Goal: Transaction & Acquisition: Purchase product/service

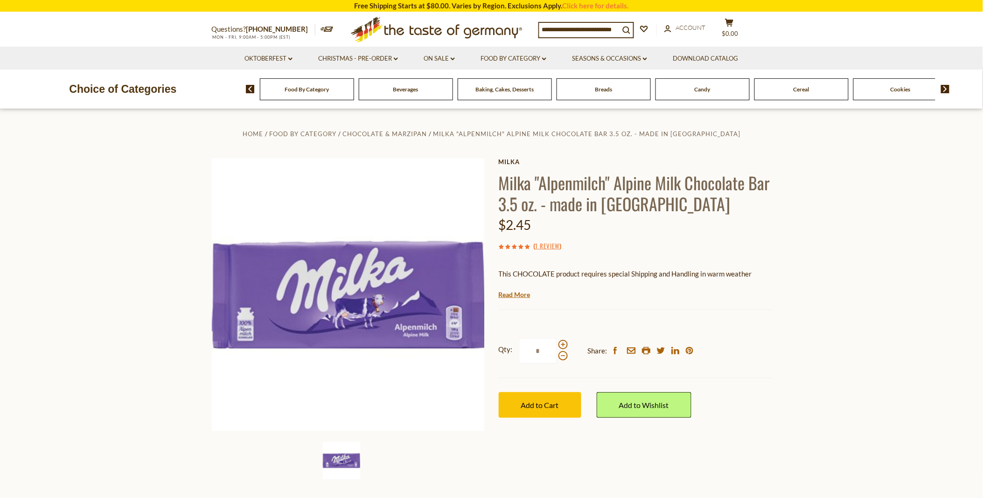
click at [564, 343] on span at bounding box center [562, 344] width 9 height 9
click at [557, 343] on input "*" at bounding box center [538, 351] width 38 height 26
click at [564, 343] on span at bounding box center [562, 344] width 9 height 9
click at [557, 343] on input "*" at bounding box center [538, 351] width 38 height 26
type input "*"
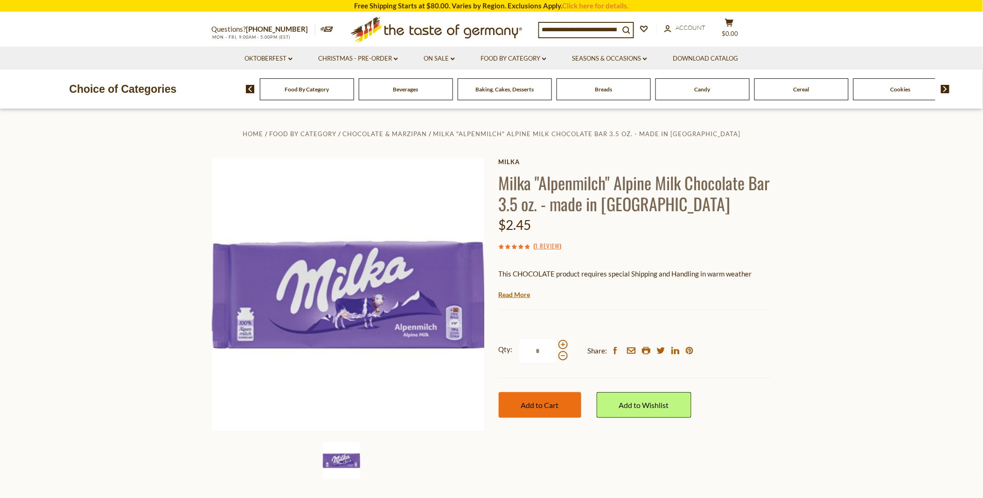
click at [534, 402] on span "Add to Cart" at bounding box center [540, 405] width 38 height 9
click at [736, 33] on span "$20.15" at bounding box center [730, 33] width 20 height 7
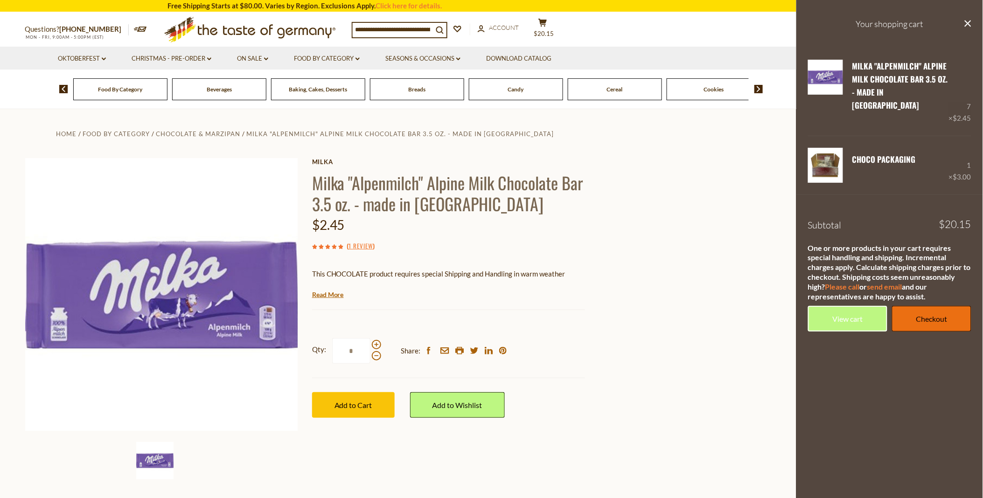
click at [926, 306] on link "Checkout" at bounding box center [931, 319] width 79 height 26
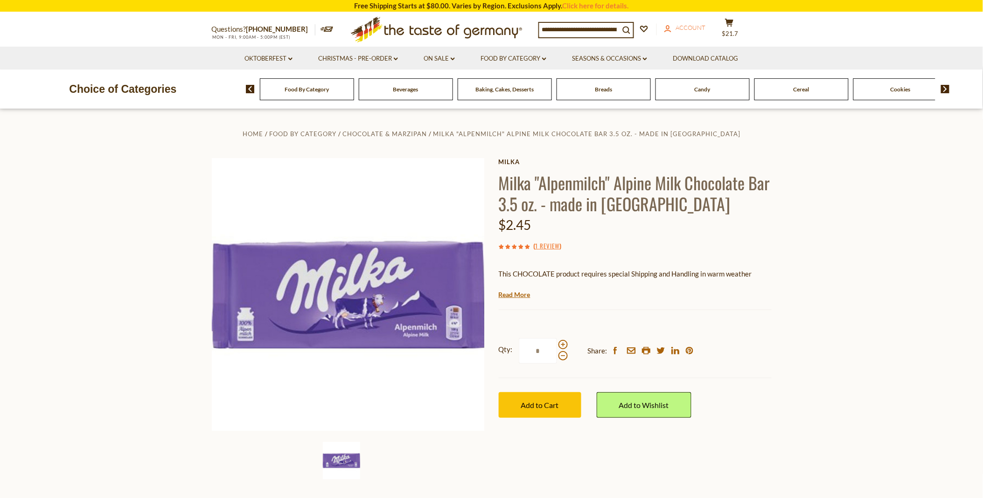
click at [697, 23] on link "account Account" at bounding box center [685, 28] width 42 height 10
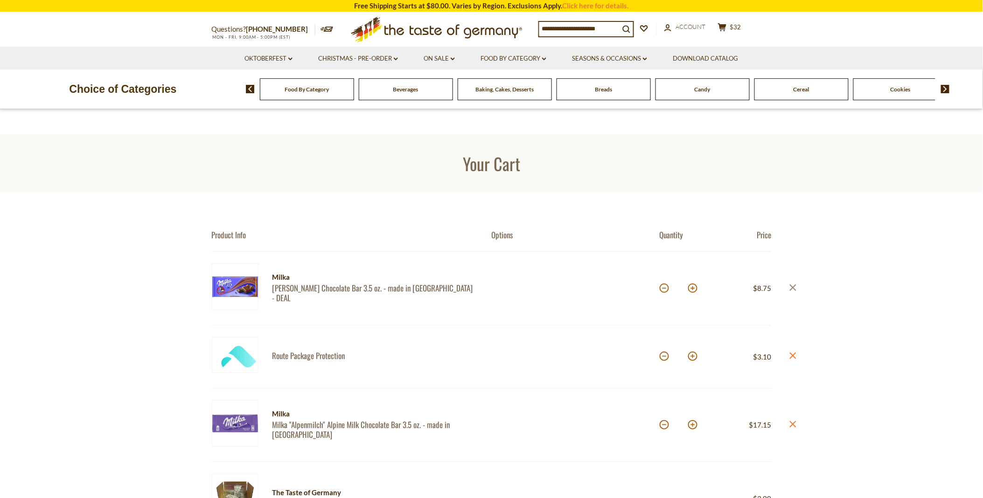
click at [791, 286] on icon at bounding box center [792, 287] width 7 height 7
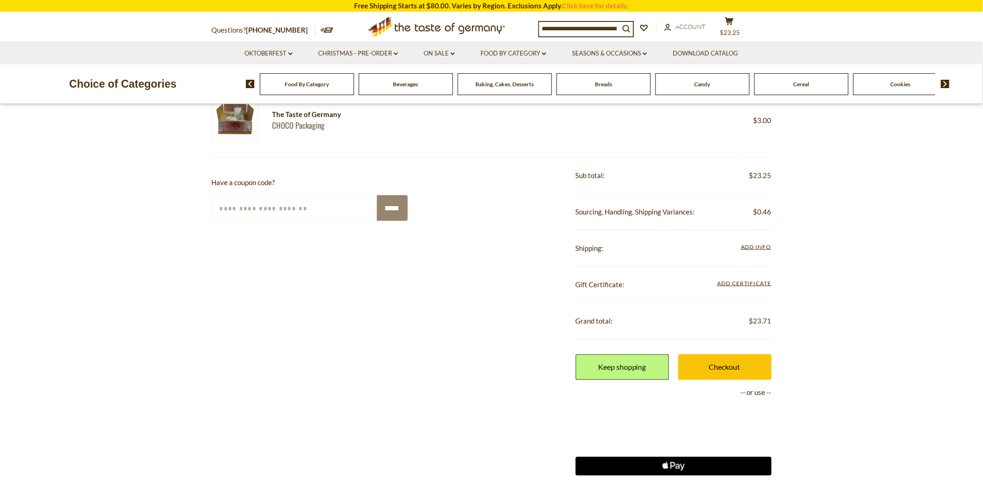
scroll to position [311, 0]
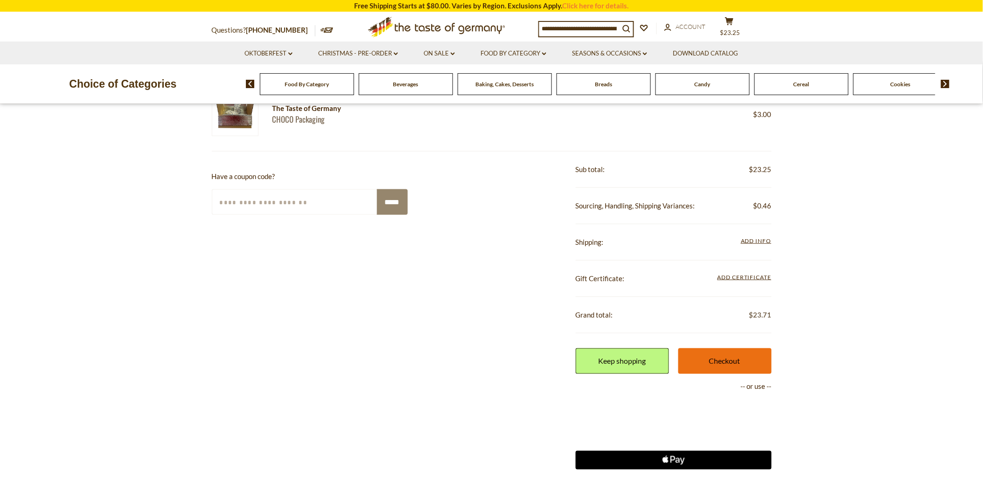
click at [721, 357] on link "Checkout" at bounding box center [724, 362] width 93 height 26
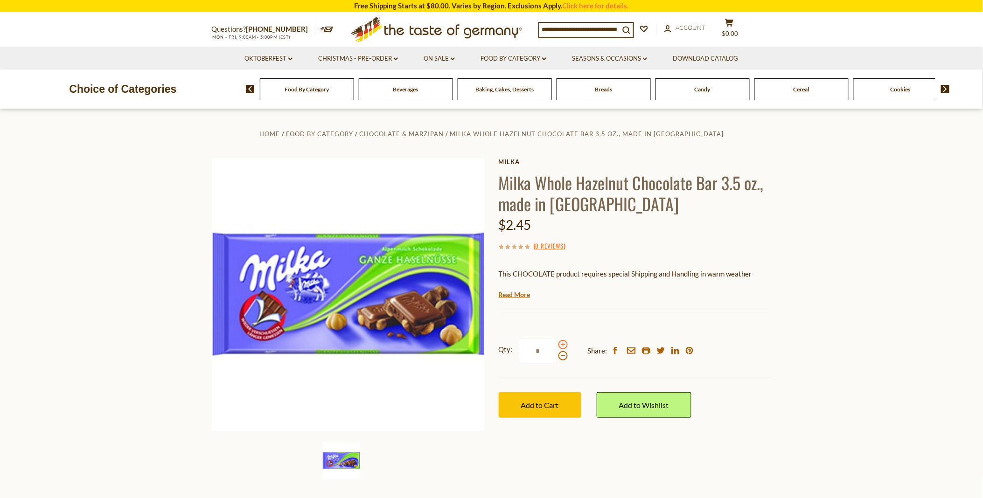
click at [563, 344] on span at bounding box center [562, 344] width 9 height 9
click at [557, 344] on input "*" at bounding box center [538, 351] width 38 height 26
click at [563, 343] on span at bounding box center [562, 344] width 9 height 9
click at [557, 343] on input "*" at bounding box center [538, 351] width 38 height 26
click at [563, 343] on span at bounding box center [562, 344] width 9 height 9
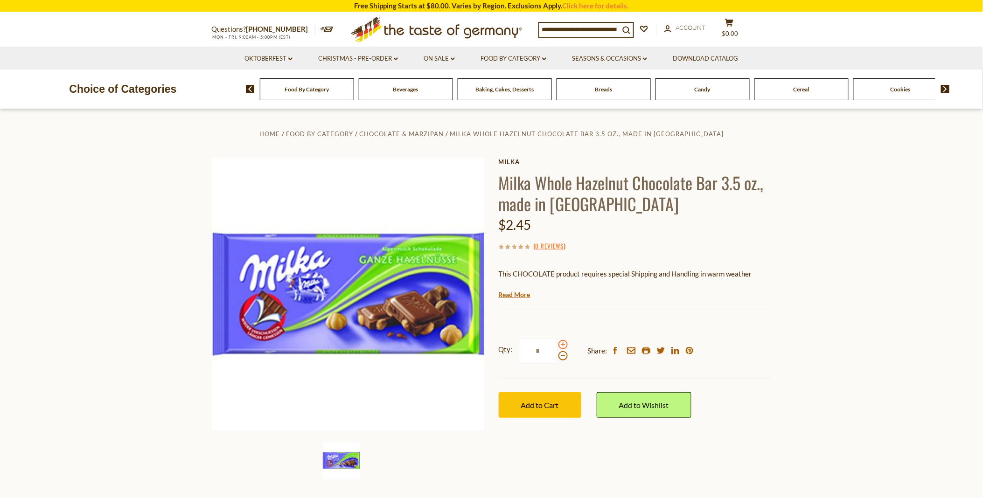
click at [557, 343] on input "*" at bounding box center [538, 351] width 38 height 26
type input "*"
click at [541, 398] on button "Add to Cart" at bounding box center [540, 405] width 83 height 26
click at [702, 28] on span "Account" at bounding box center [691, 27] width 30 height 7
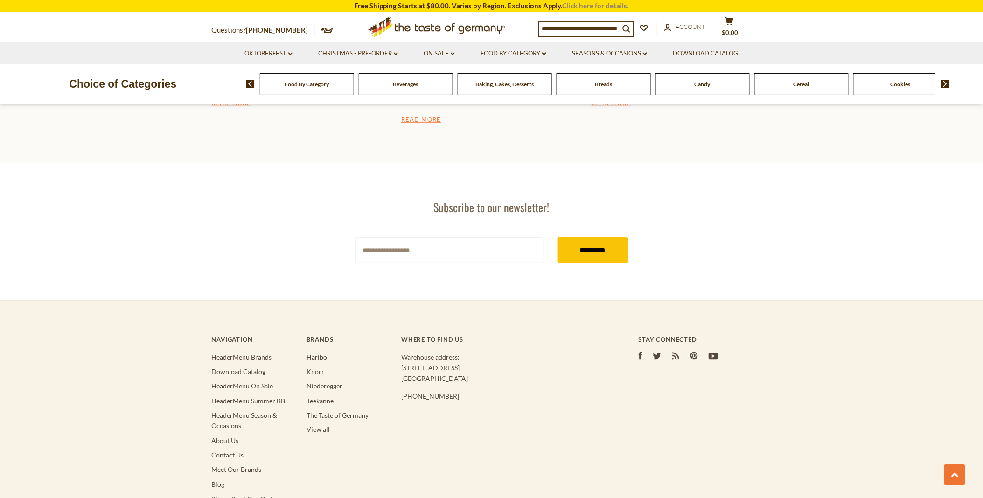
scroll to position [1476, 0]
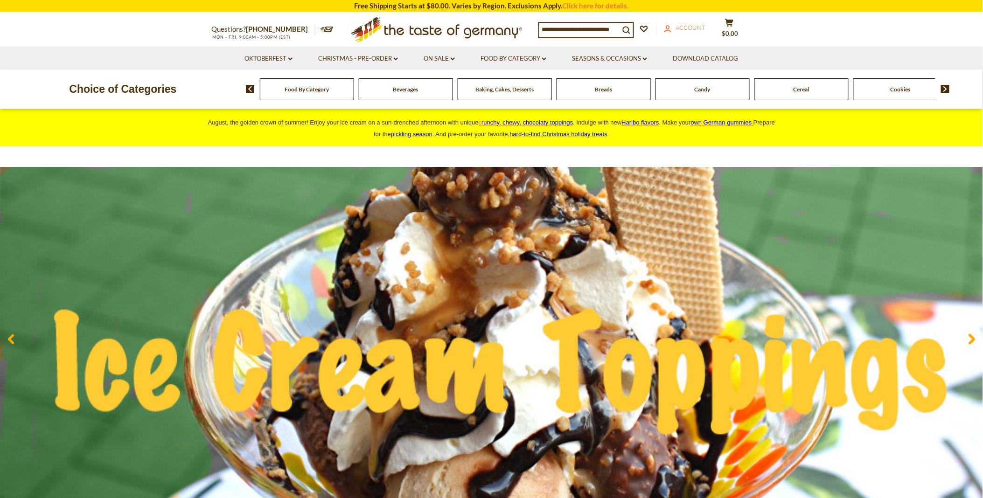
click at [686, 25] on span "Account" at bounding box center [691, 27] width 30 height 7
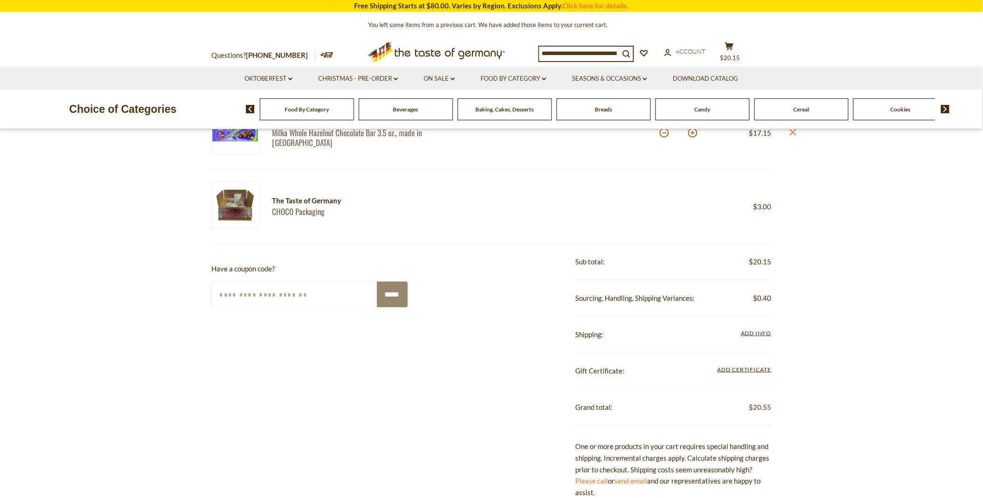
scroll to position [52, 0]
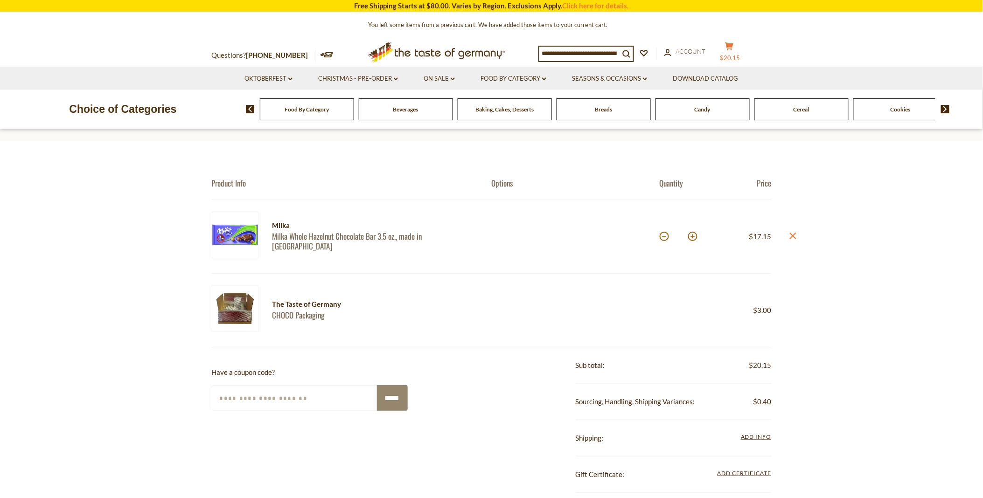
click at [733, 42] on icon "cart" at bounding box center [729, 46] width 9 height 8
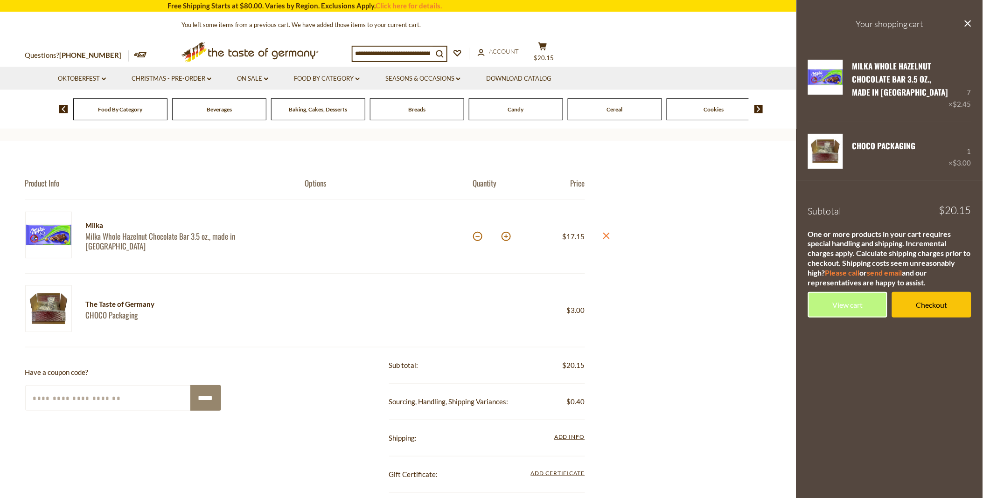
click at [500, 46] on div "Compare Compare up to 4 items: Clear Selection Compare search_icon search_icon …" at bounding box center [467, 53] width 231 height 23
click at [502, 49] on span "Account" at bounding box center [504, 51] width 30 height 7
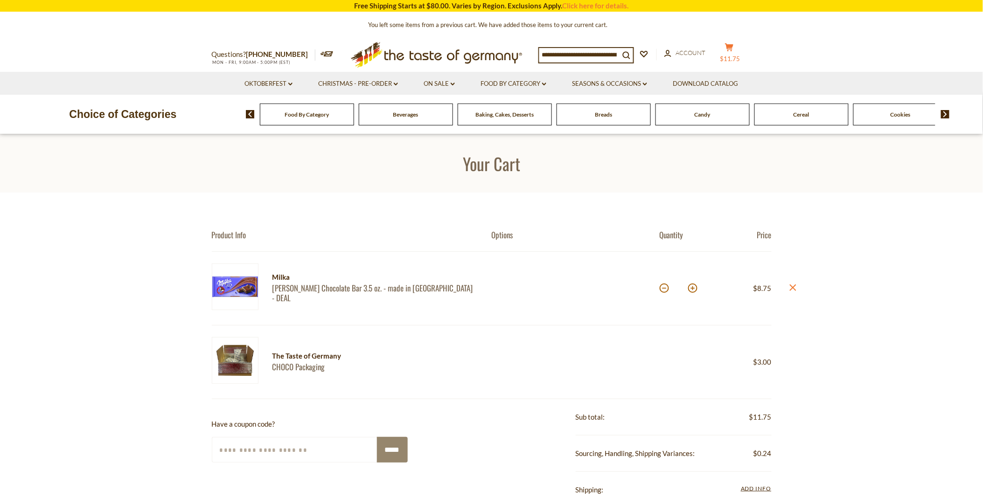
click at [734, 44] on icon "cart" at bounding box center [729, 47] width 9 height 8
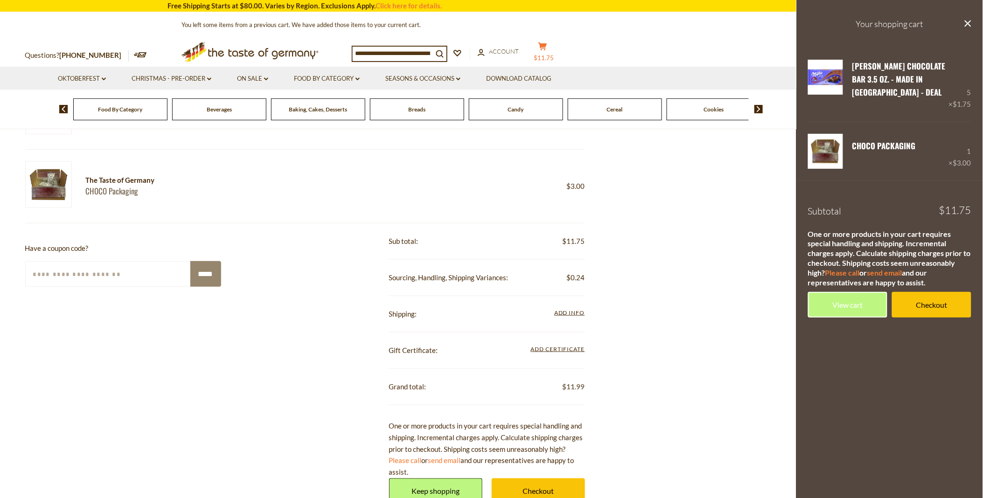
scroll to position [207, 0]
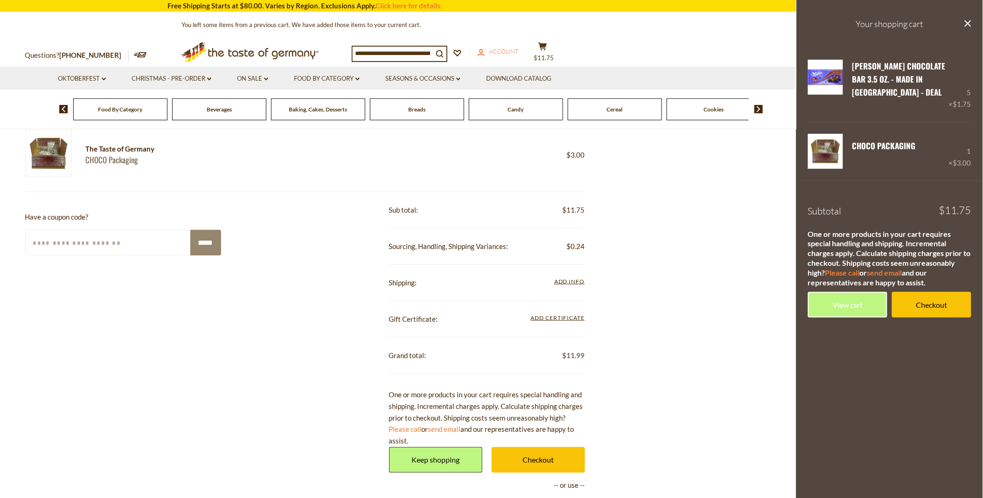
click at [504, 51] on span "Account" at bounding box center [504, 51] width 30 height 7
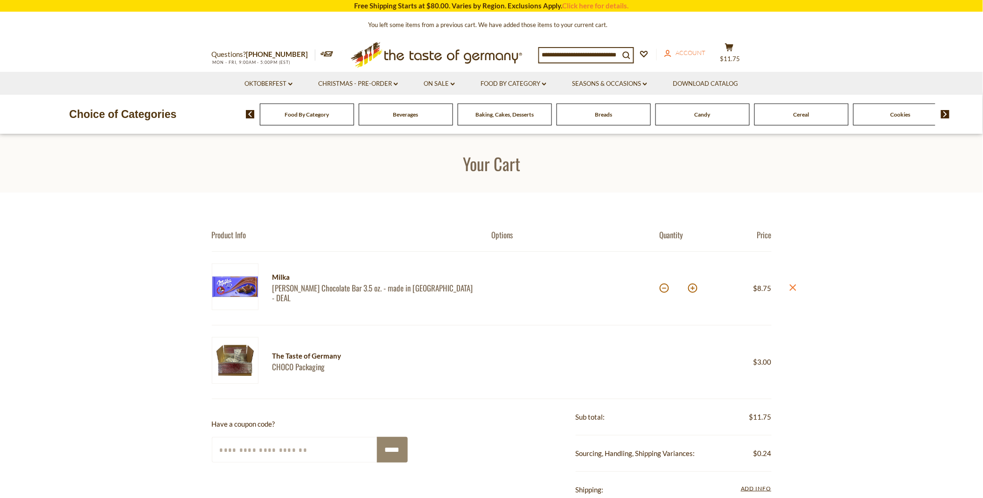
click at [691, 50] on span "Account" at bounding box center [691, 52] width 30 height 7
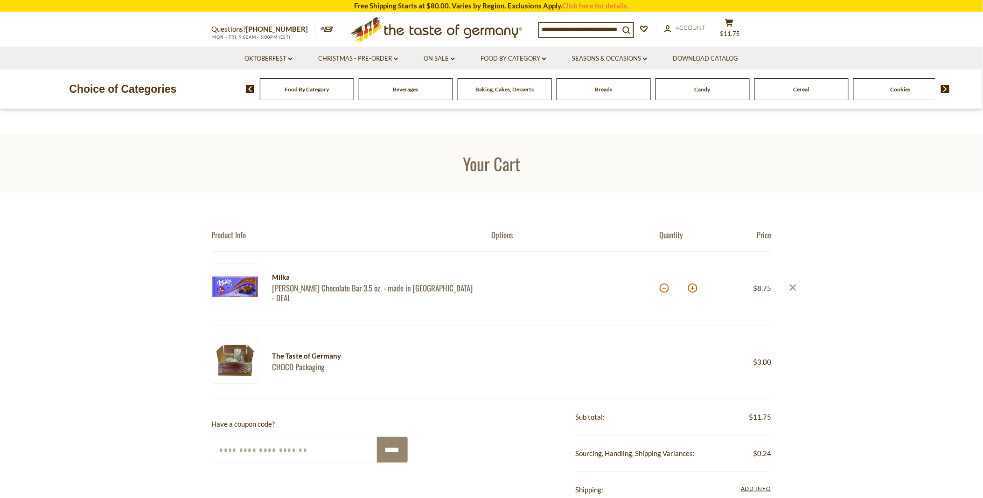
click at [793, 285] on icon "close" at bounding box center [792, 287] width 7 height 7
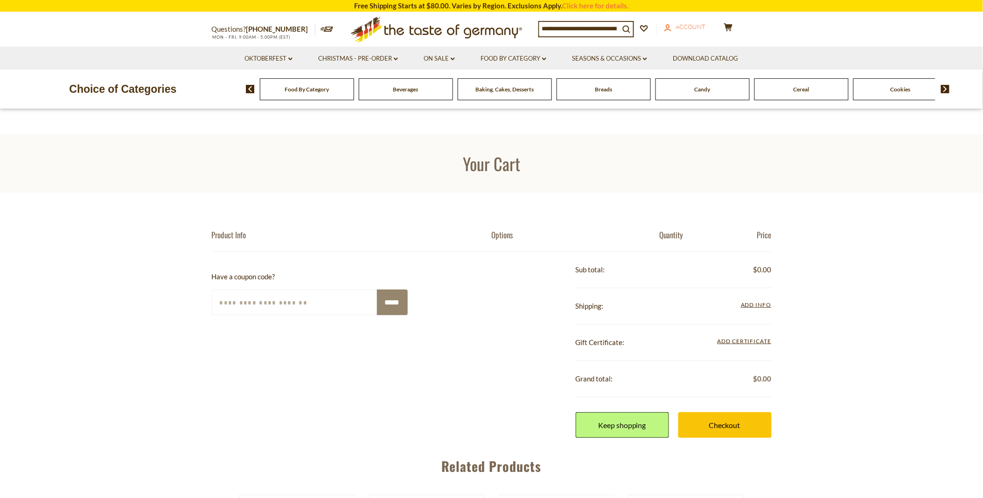
click at [685, 26] on span "Account" at bounding box center [691, 26] width 30 height 7
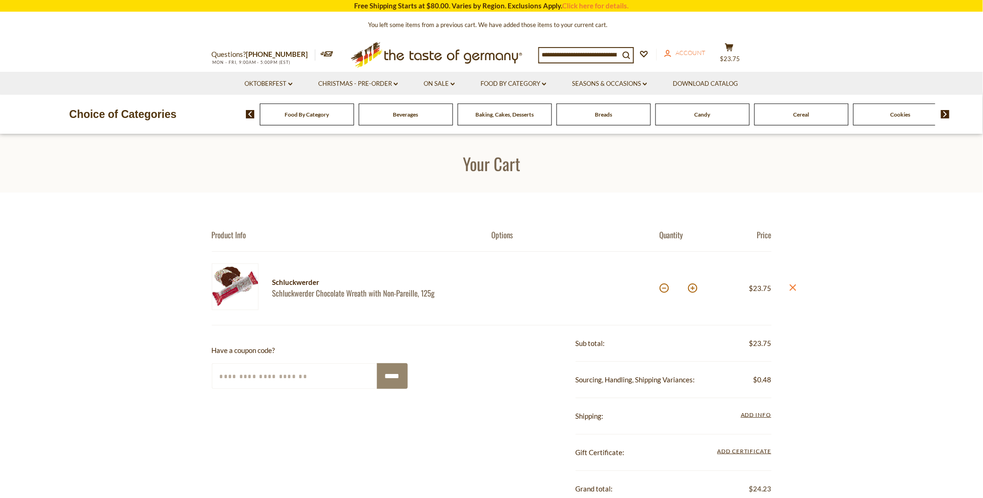
click at [684, 49] on span "Account" at bounding box center [691, 52] width 30 height 7
click at [682, 49] on span "Account" at bounding box center [691, 52] width 30 height 7
click at [692, 48] on link "account Account" at bounding box center [685, 53] width 42 height 10
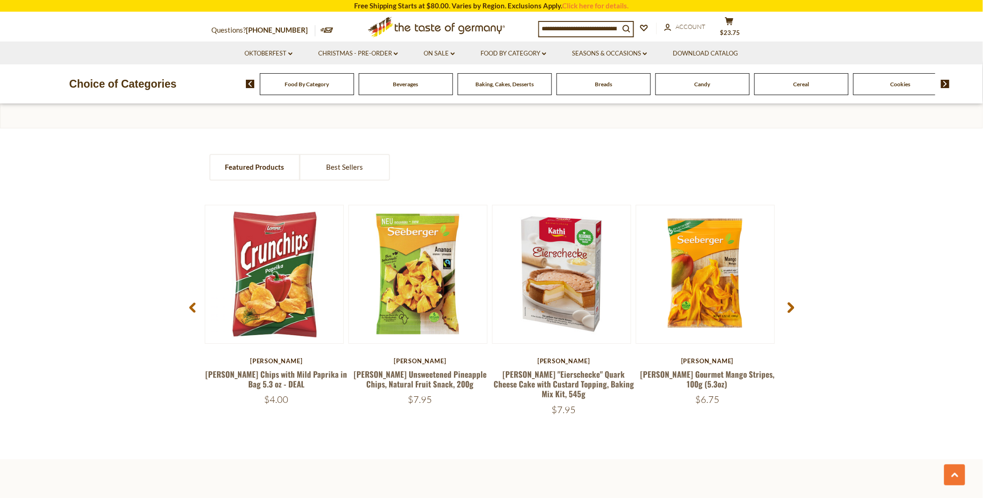
scroll to position [622, 0]
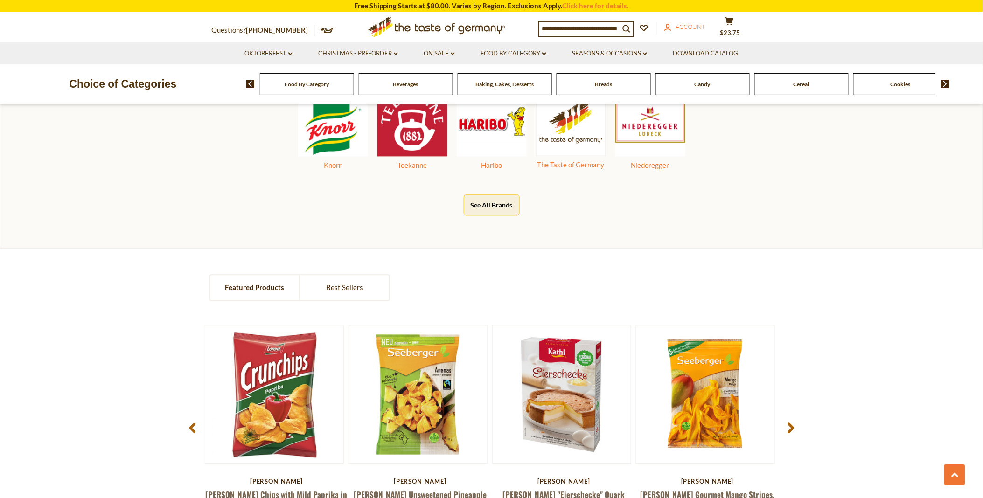
click at [690, 23] on span "Account" at bounding box center [691, 26] width 30 height 7
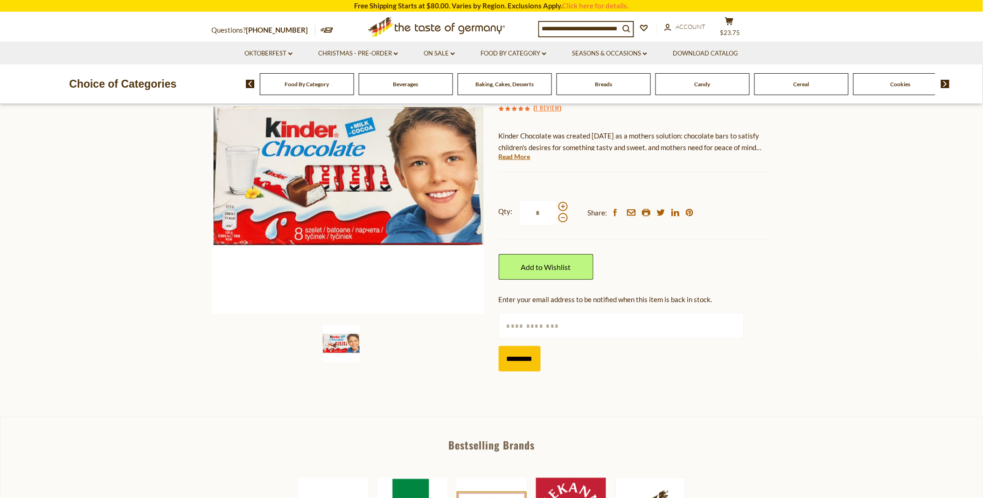
scroll to position [104, 0]
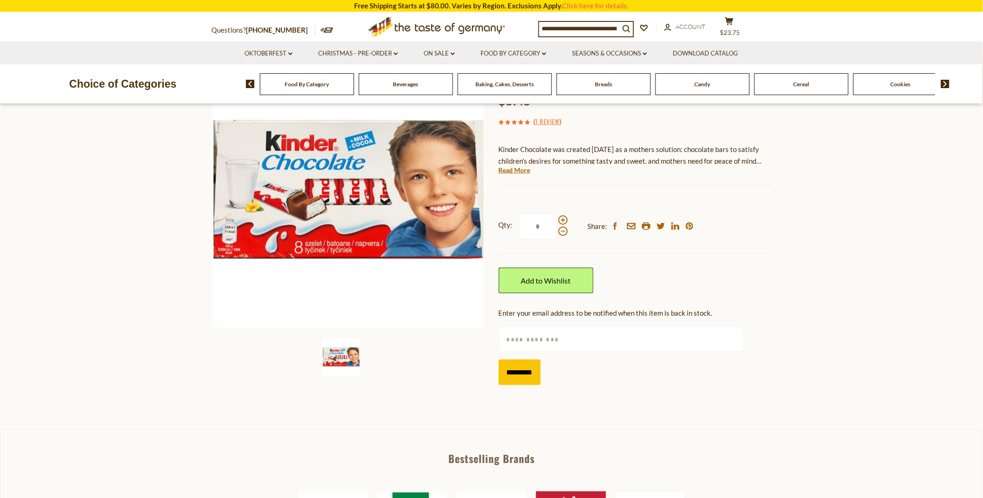
click at [515, 336] on input "text" at bounding box center [621, 340] width 245 height 26
type input "**********"
click at [538, 370] on input "*********" at bounding box center [520, 373] width 42 height 26
